Goal: Task Accomplishment & Management: Use online tool/utility

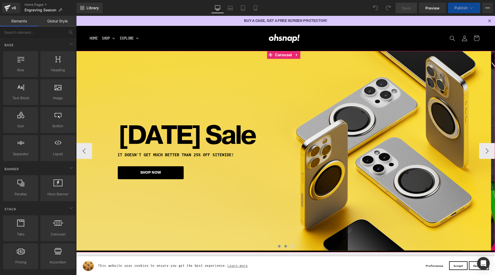
click at [287, 246] on button at bounding box center [286, 246] width 6 height 5
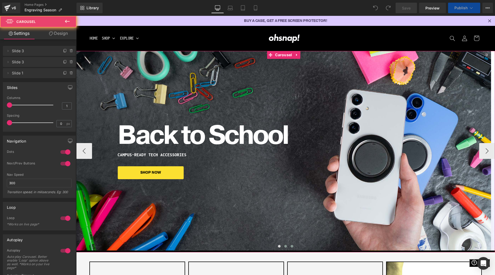
click at [291, 246] on span at bounding box center [292, 246] width 3 height 3
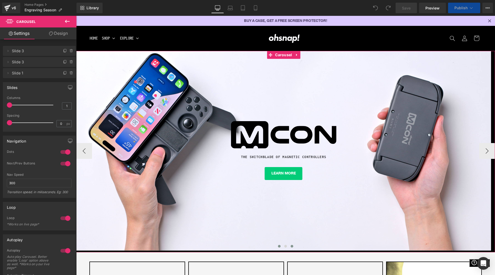
click at [279, 246] on span at bounding box center [279, 246] width 3 height 3
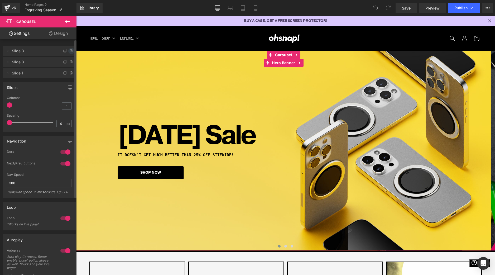
click at [70, 50] on icon at bounding box center [71, 51] width 4 height 4
click at [64, 52] on button "Delete" at bounding box center [66, 51] width 17 height 7
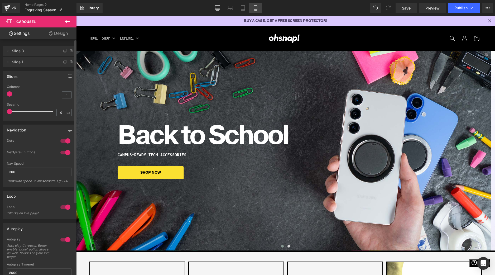
click at [254, 7] on icon at bounding box center [255, 7] width 5 height 5
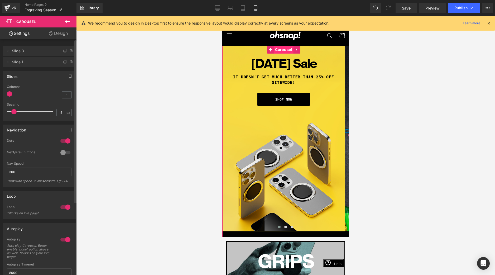
click at [285, 50] on span "Carousel" at bounding box center [284, 50] width 20 height 8
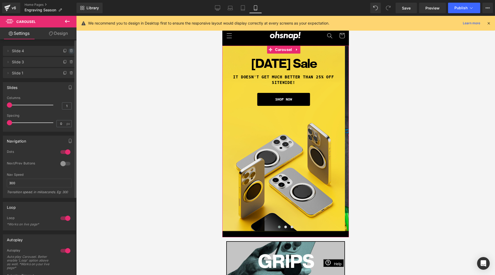
click at [70, 51] on icon at bounding box center [71, 51] width 4 height 4
click at [70, 52] on button "Delete" at bounding box center [66, 51] width 17 height 7
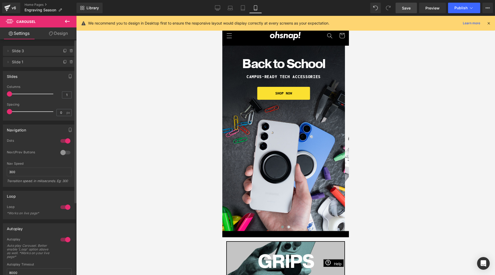
click at [413, 6] on link "Save" at bounding box center [406, 8] width 21 height 11
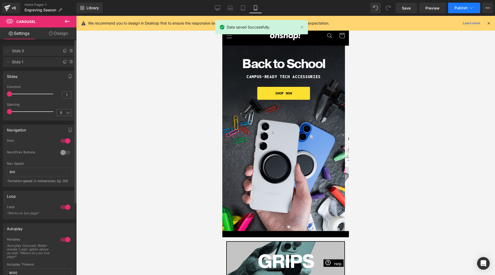
click at [465, 8] on span "Publish" at bounding box center [461, 8] width 13 height 4
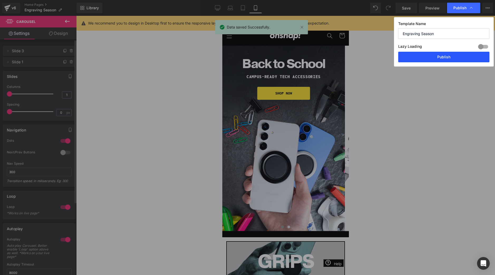
click at [436, 58] on button "Publish" at bounding box center [443, 57] width 91 height 11
